Goal: Task Accomplishment & Management: Manage account settings

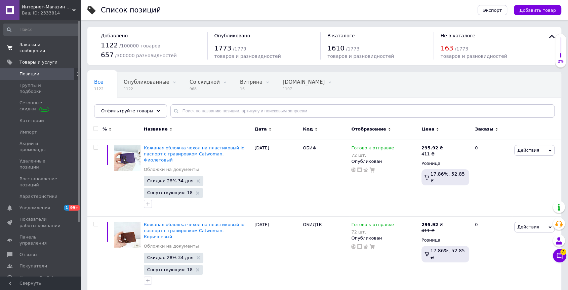
click at [45, 44] on span "Заказы и сообщения" at bounding box center [40, 48] width 43 height 12
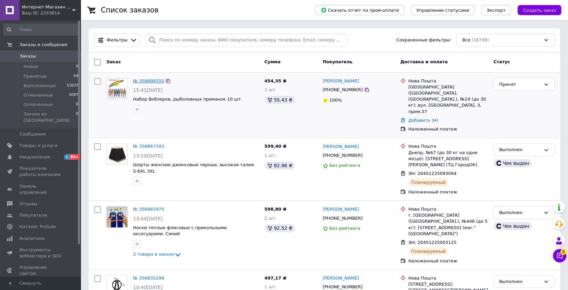
click at [140, 79] on link "№ 356898555" at bounding box center [148, 80] width 31 height 5
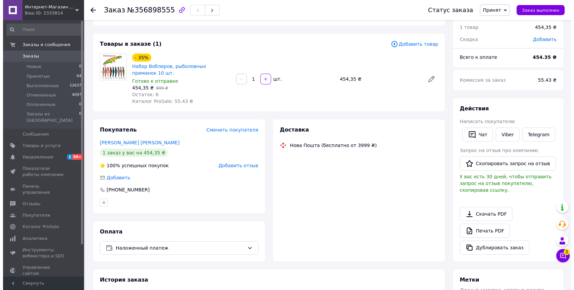
scroll to position [37, 0]
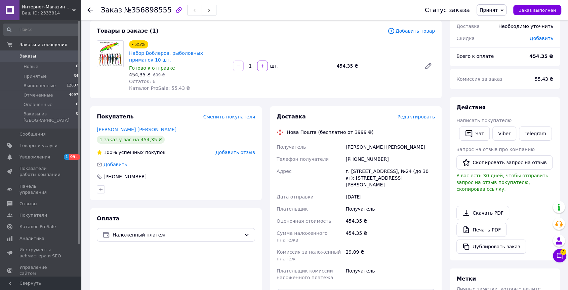
click at [409, 120] on div "Редактировать" at bounding box center [416, 116] width 38 height 7
click at [410, 116] on span "Редактировать" at bounding box center [416, 116] width 38 height 5
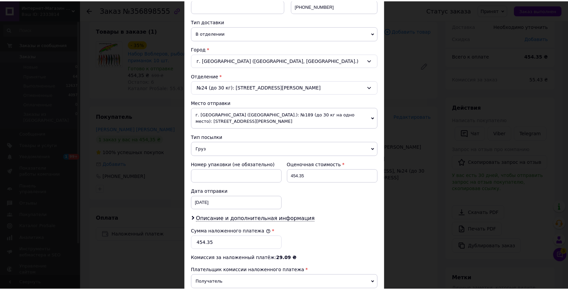
scroll to position [222, 0]
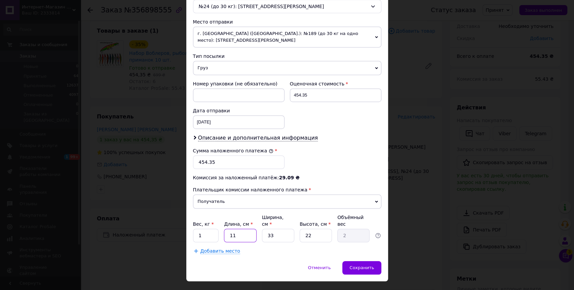
click at [228, 228] on input "11" at bounding box center [240, 234] width 32 height 13
type input "2"
type input "0.36"
type input "20"
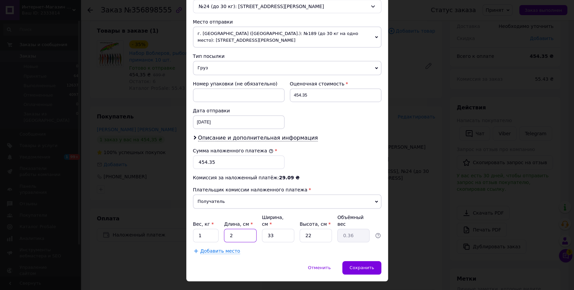
type input "3.63"
type input "20"
type input "2"
type input "0.22"
type input "20"
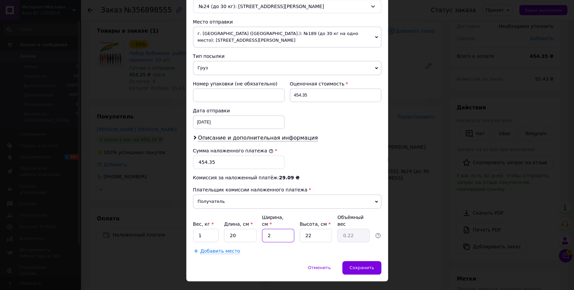
type input "2.2"
type input "20"
type input "1"
type input "0.1"
type input "10"
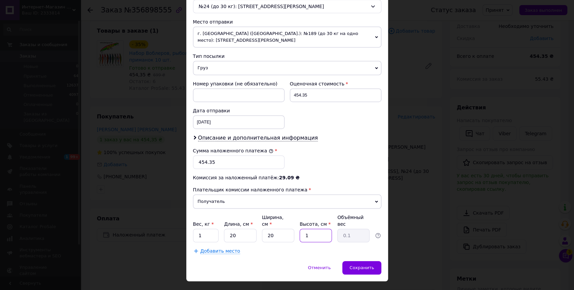
type input "1"
type input "10"
click at [349, 261] on div "Отменить   Сохранить" at bounding box center [287, 271] width 202 height 20
click at [353, 265] on span "Сохранить" at bounding box center [361, 267] width 25 height 5
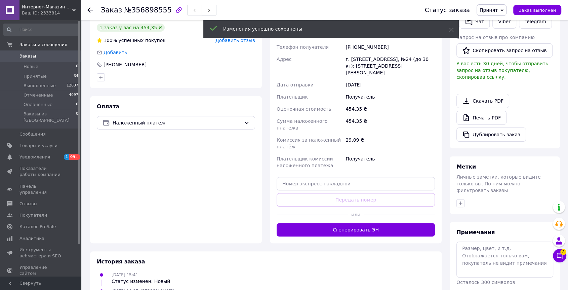
click at [358, 223] on button "Сгенерировать ЭН" at bounding box center [356, 229] width 158 height 13
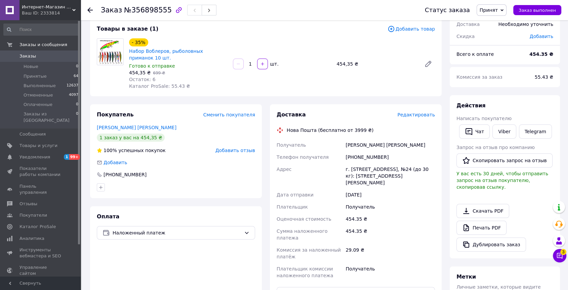
scroll to position [37, 0]
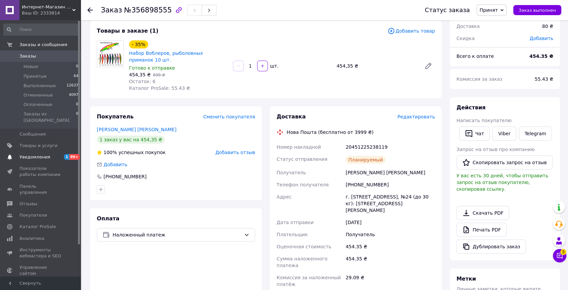
click at [32, 154] on span "Уведомления" at bounding box center [34, 157] width 31 height 6
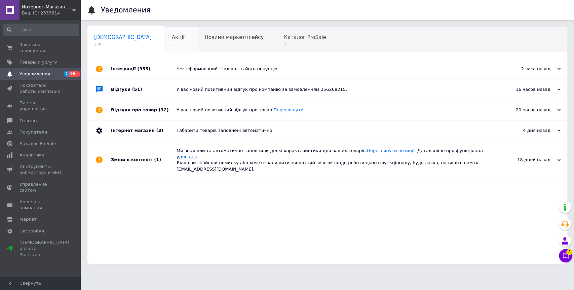
click at [165, 33] on div "Акції 1" at bounding box center [181, 40] width 33 height 26
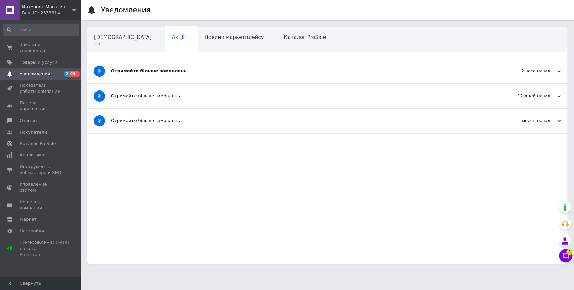
click at [167, 73] on div "Отримайте більше замовлень" at bounding box center [302, 71] width 382 height 6
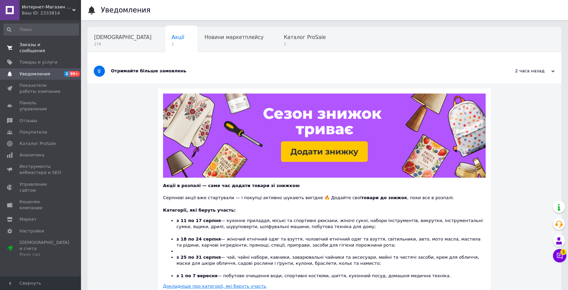
click at [50, 41] on link "Заказы и сообщения 0 0" at bounding box center [41, 47] width 82 height 17
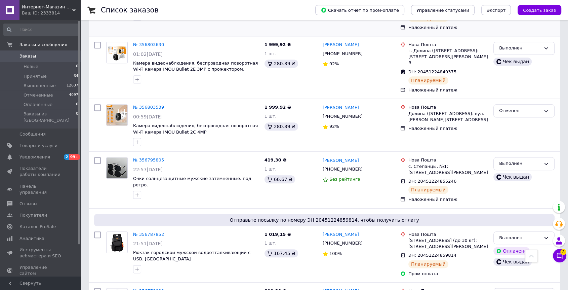
scroll to position [709, 0]
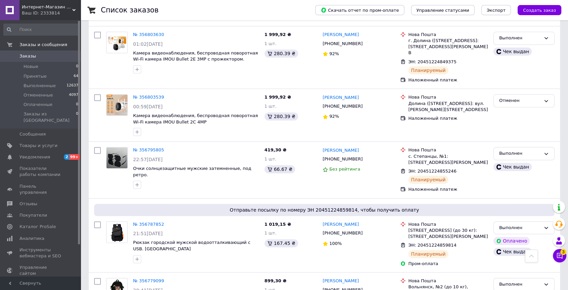
click at [38, 55] on span "Заказы" at bounding box center [40, 56] width 43 height 6
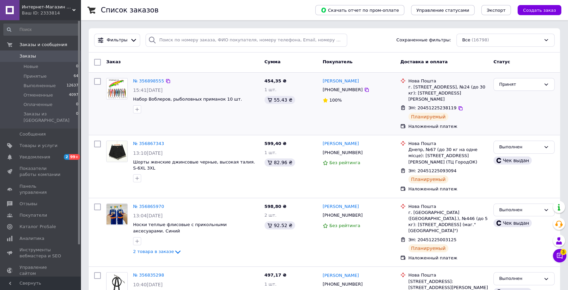
click at [506, 84] on div "Принят" at bounding box center [520, 84] width 42 height 7
click at [502, 93] on li "Выполнен" at bounding box center [524, 98] width 60 height 12
click at [43, 53] on span "Заказы" at bounding box center [40, 56] width 43 height 6
click at [46, 154] on span "Уведомления" at bounding box center [34, 157] width 31 height 6
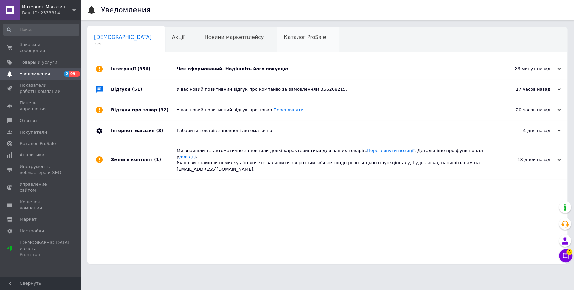
click at [277, 43] on div "Каталог ProSale 1" at bounding box center [308, 40] width 62 height 26
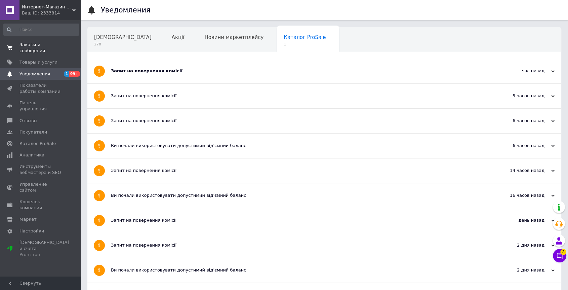
click at [41, 42] on span "Заказы и сообщения" at bounding box center [40, 48] width 43 height 12
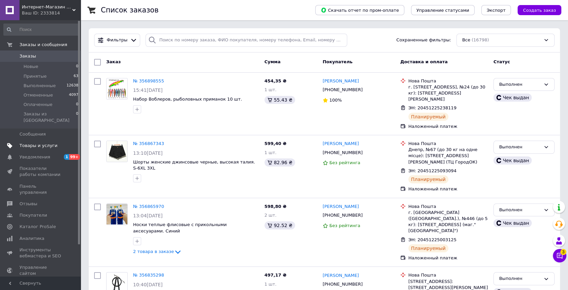
click at [40, 142] on span "Товары и услуги" at bounding box center [38, 145] width 38 height 6
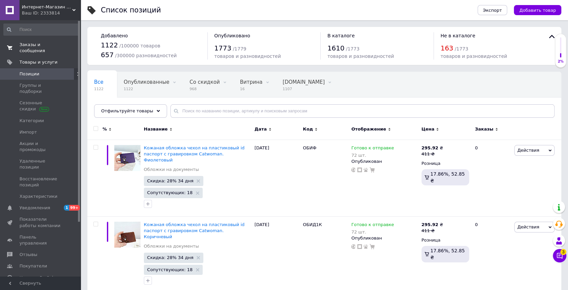
click at [52, 46] on span "Заказы и сообщения" at bounding box center [40, 48] width 43 height 12
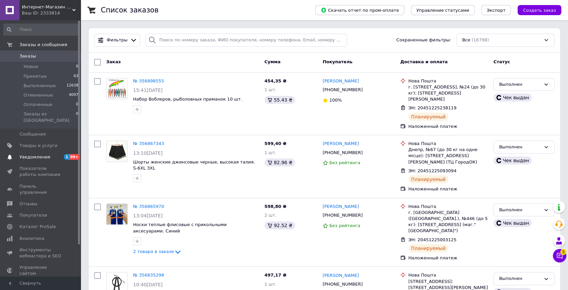
click at [45, 151] on link "Уведомления 1 99+" at bounding box center [41, 156] width 82 height 11
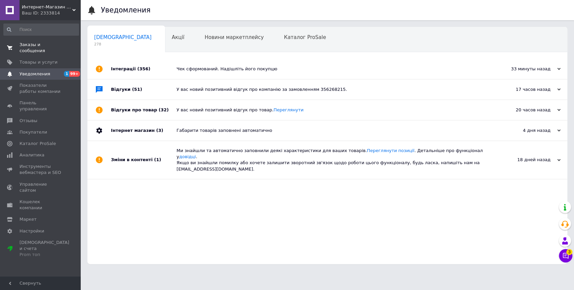
click at [27, 44] on span "Заказы и сообщения" at bounding box center [40, 48] width 43 height 12
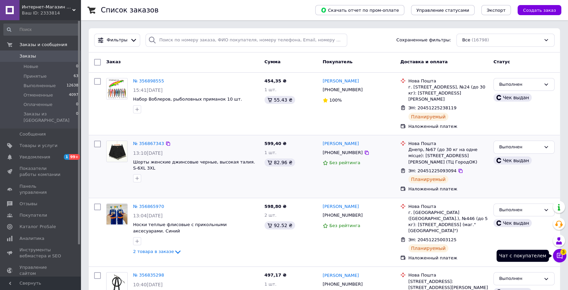
drag, startPoint x: 558, startPoint y: 252, endPoint x: 356, endPoint y: 165, distance: 220.1
click at [558, 252] on icon at bounding box center [559, 255] width 7 height 7
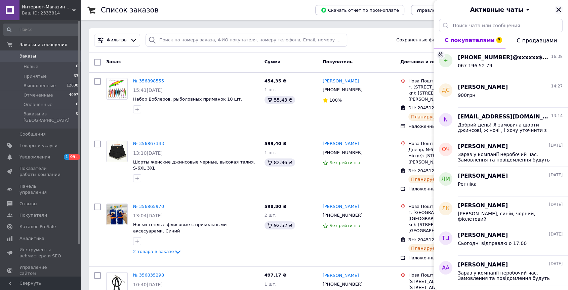
click at [559, 7] on icon "Закрыть" at bounding box center [558, 10] width 6 height 6
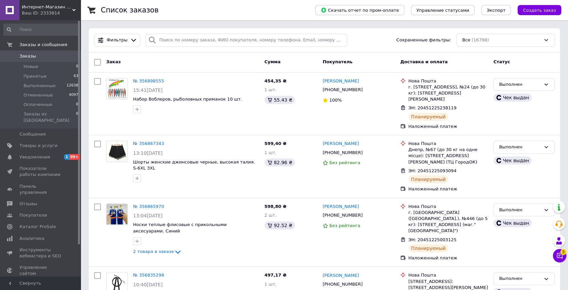
click at [56, 58] on span "Заказы" at bounding box center [40, 56] width 43 height 6
click at [48, 54] on span "Заказы" at bounding box center [40, 56] width 43 height 6
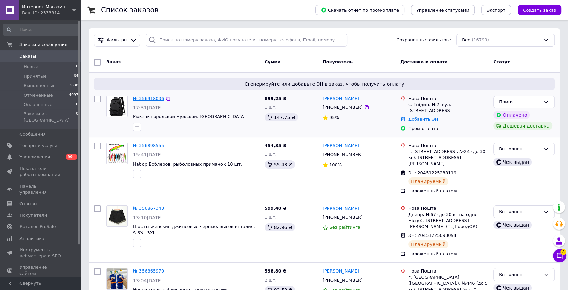
click at [142, 97] on link "№ 356918036" at bounding box center [148, 98] width 31 height 5
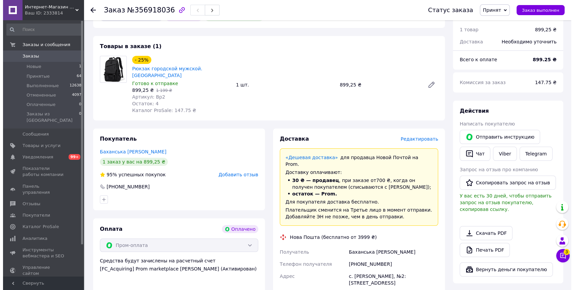
scroll to position [75, 0]
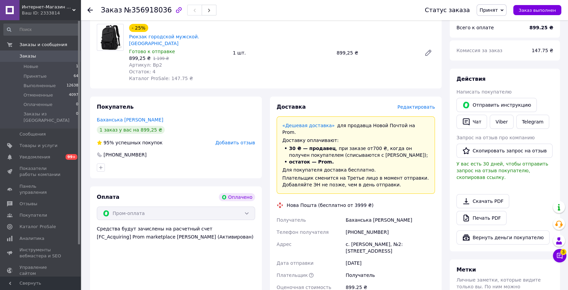
click at [419, 104] on span "Редактировать" at bounding box center [416, 106] width 38 height 5
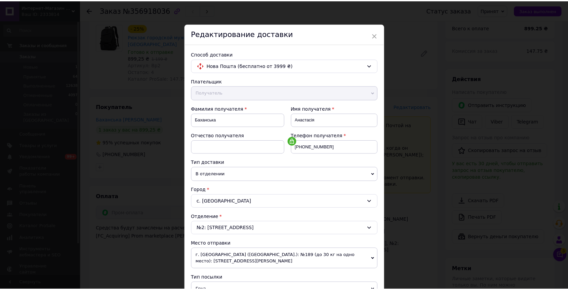
scroll to position [155, 0]
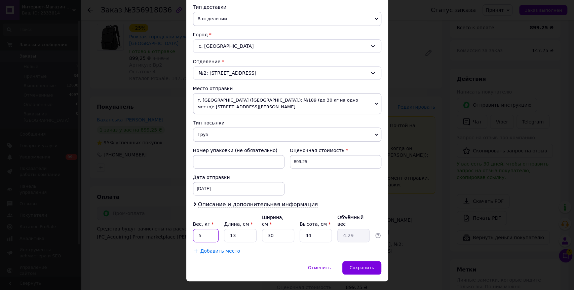
click at [195, 228] on input "5" at bounding box center [206, 234] width 26 height 13
click at [202, 228] on input "5" at bounding box center [206, 234] width 26 height 13
type input "2"
type input "4"
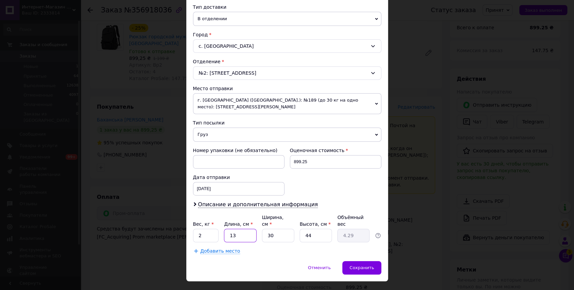
type input "1.32"
type input "40"
type input "13.2"
type input "40"
type input "3"
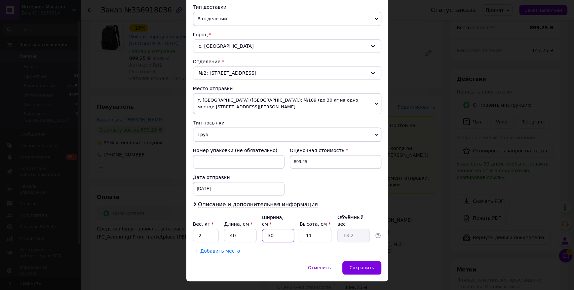
type input "1.32"
type input "33"
type input "14.52"
type input "33"
type input "6"
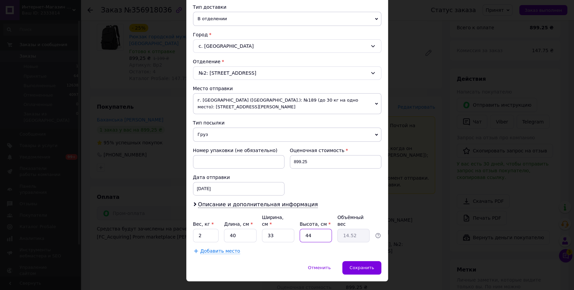
type input "1.98"
type input "6"
click at [360, 261] on div "Сохранить" at bounding box center [361, 267] width 39 height 13
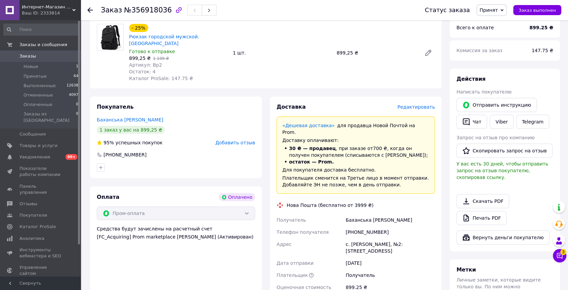
scroll to position [149, 0]
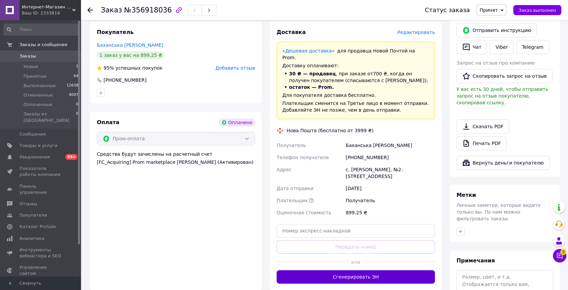
click at [373, 270] on button "Сгенерировать ЭН" at bounding box center [356, 276] width 158 height 13
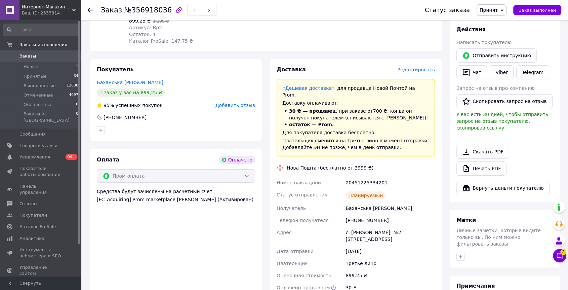
scroll to position [0, 0]
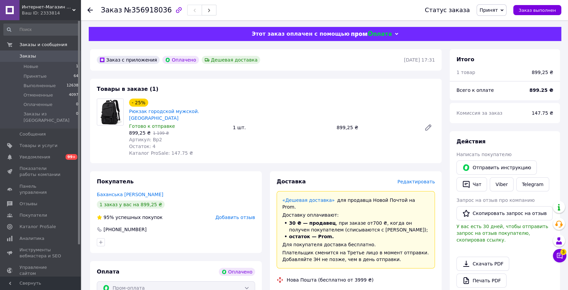
click at [420, 119] on div at bounding box center [428, 127] width 19 height 16
click at [425, 123] on icon at bounding box center [428, 127] width 8 height 8
